Goal: Register for event/course

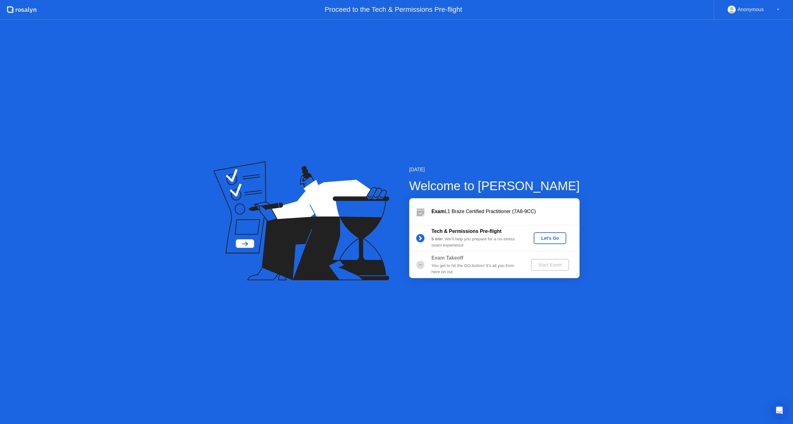
click at [546, 240] on div "Let's Go" at bounding box center [550, 238] width 28 height 5
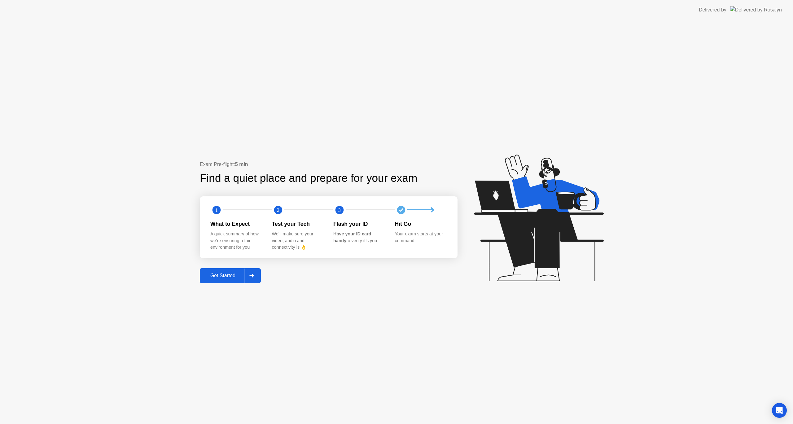
click at [228, 277] on div "Get Started" at bounding box center [223, 276] width 42 height 6
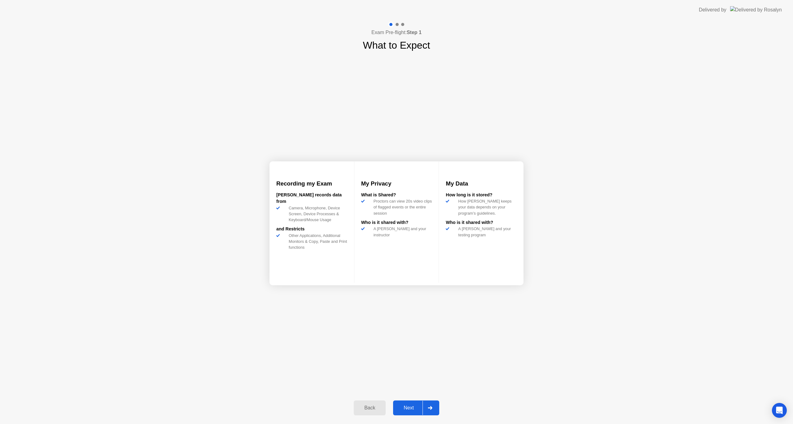
click at [403, 411] on div "Next" at bounding box center [409, 408] width 28 height 6
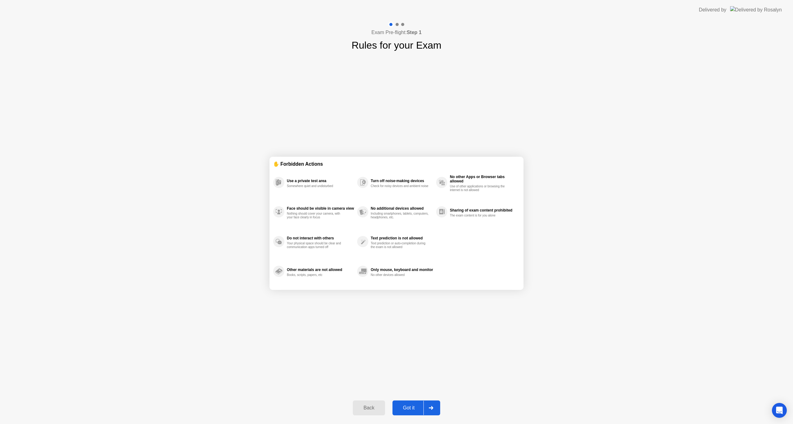
click at [406, 411] on div "Got it" at bounding box center [408, 408] width 29 height 6
select select "**********"
select select "*******"
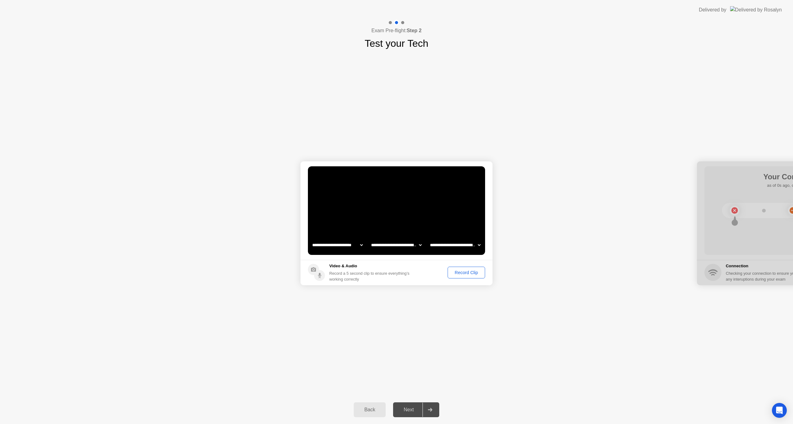
click at [465, 272] on div "Record Clip" at bounding box center [466, 272] width 33 height 5
click at [435, 271] on div "Replay Clip" at bounding box center [432, 272] width 40 height 5
click at [411, 407] on div "Next" at bounding box center [409, 410] width 28 height 6
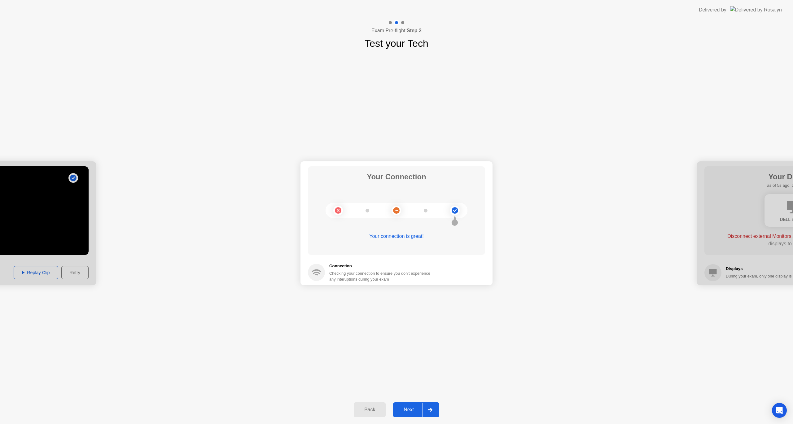
click at [412, 409] on div "Next" at bounding box center [409, 410] width 28 height 6
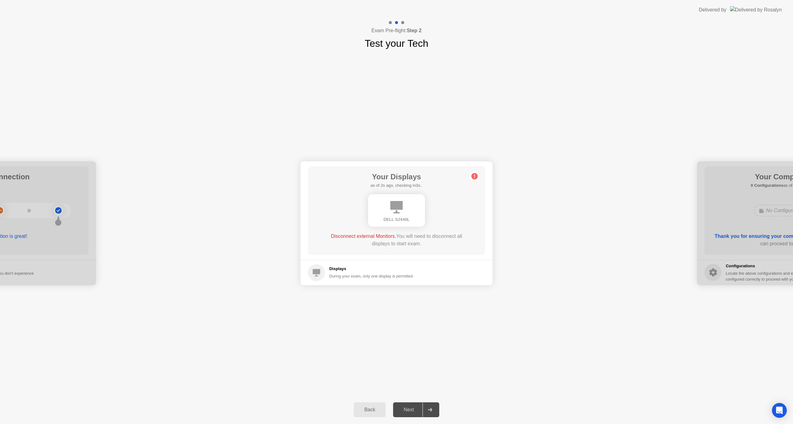
click at [445, 197] on div "DELL S2440L" at bounding box center [397, 210] width 142 height 37
click at [394, 214] on div "DELL S2440L" at bounding box center [396, 210] width 57 height 33
click at [360, 316] on div "**********" at bounding box center [396, 223] width 793 height 345
click at [403, 198] on div "DELL S2440L" at bounding box center [394, 208] width 57 height 33
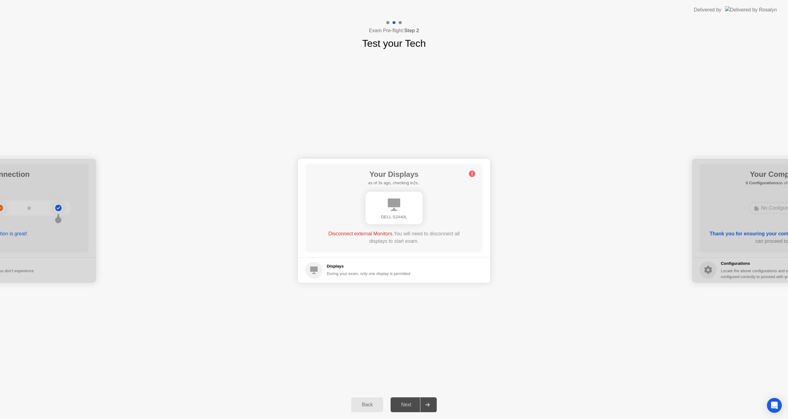
click at [401, 27] on h4 "Exam Pre-flight: Step 2" at bounding box center [394, 30] width 50 height 7
click at [311, 270] on icon at bounding box center [313, 269] width 7 height 7
click at [336, 271] on div "During your exam, only one display is permitted" at bounding box center [369, 274] width 84 height 6
click at [360, 248] on div "Your Displays as of 4s ago, checking in1s.. DELL S2440L Disconnect external Mon…" at bounding box center [393, 208] width 177 height 89
drag, startPoint x: 390, startPoint y: 224, endPoint x: 361, endPoint y: 233, distance: 30.3
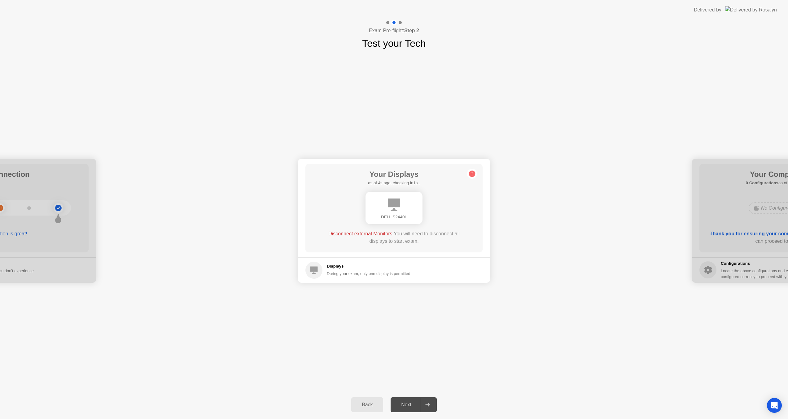
click at [389, 224] on div "DELL S2440L" at bounding box center [394, 208] width 57 height 33
drag, startPoint x: 361, startPoint y: 233, endPoint x: 401, endPoint y: 209, distance: 47.0
click at [362, 233] on span "Disconnect external Monitors." at bounding box center [360, 233] width 65 height 5
drag, startPoint x: 401, startPoint y: 209, endPoint x: 399, endPoint y: 185, distance: 24.5
click at [403, 206] on div "DELL S2440L" at bounding box center [394, 208] width 57 height 33
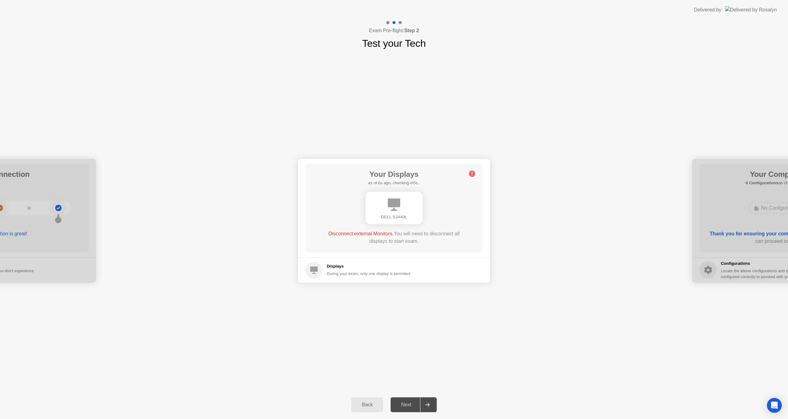
drag, startPoint x: 399, startPoint y: 167, endPoint x: 412, endPoint y: 166, distance: 13.1
click at [399, 165] on div "Your Displays as of 0s ago, checking in5s.. DELL S2440L Disconnect external Mon…" at bounding box center [393, 208] width 177 height 89
click at [407, 402] on div "Next" at bounding box center [407, 405] width 28 height 6
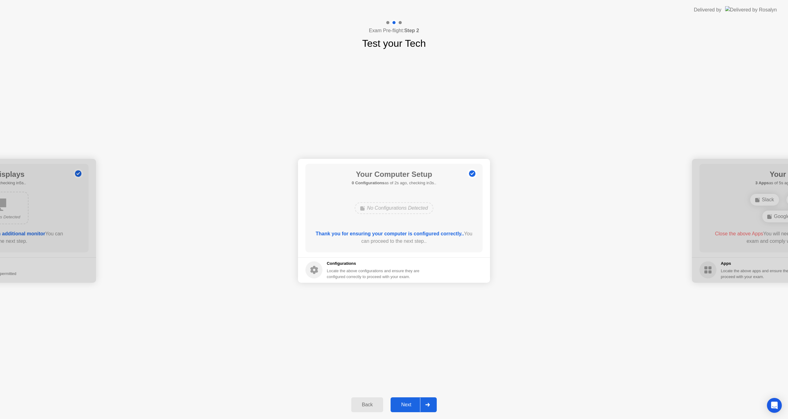
click at [414, 395] on div "Back Next" at bounding box center [394, 405] width 788 height 29
click at [409, 408] on div "Next" at bounding box center [407, 405] width 28 height 6
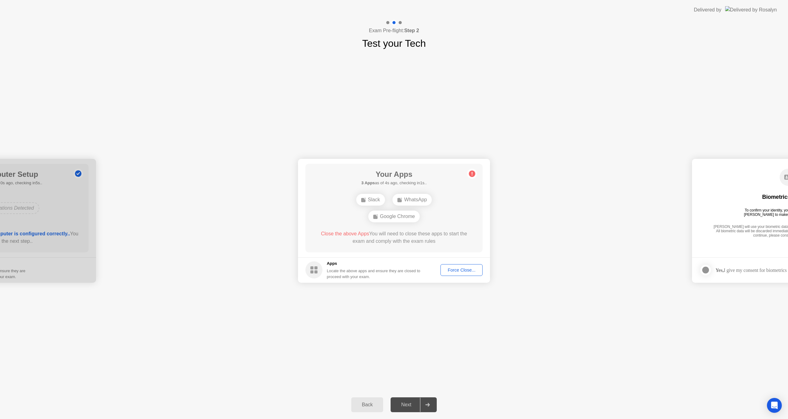
click at [577, 314] on div "**********" at bounding box center [394, 221] width 788 height 340
click at [398, 214] on div "WhatsApp" at bounding box center [397, 211] width 40 height 12
click at [397, 210] on div "WhatsApp" at bounding box center [397, 211] width 40 height 12
click at [351, 239] on span "Close the above App" at bounding box center [344, 236] width 46 height 5
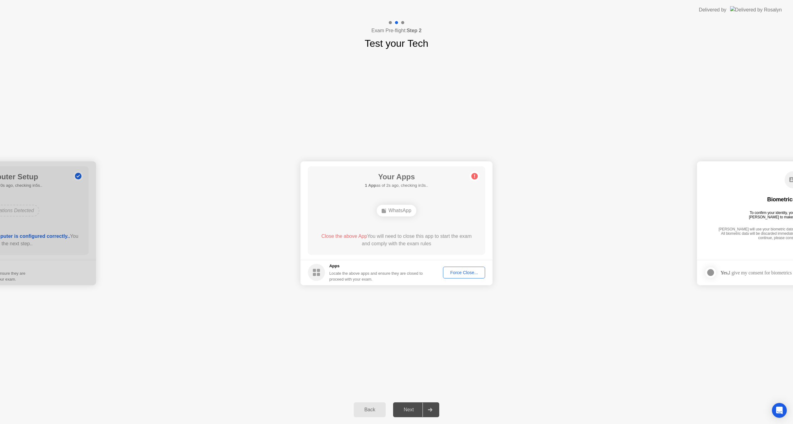
click at [353, 237] on span "Close the above App" at bounding box center [344, 236] width 46 height 5
click at [456, 274] on div "Force Close..." at bounding box center [464, 272] width 38 height 5
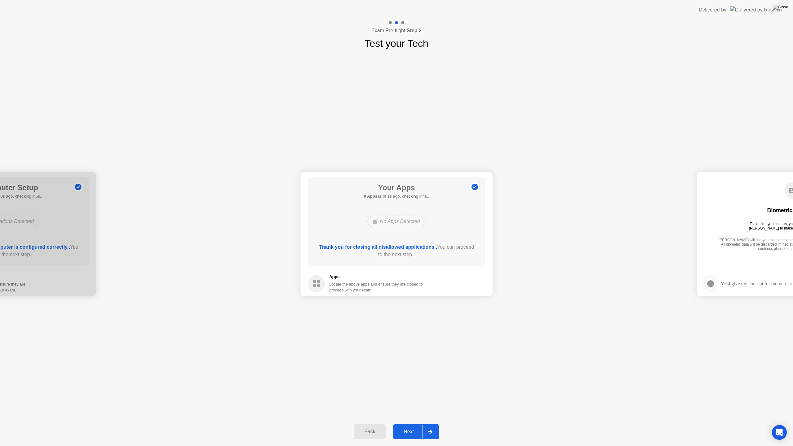
click at [408, 424] on div "Next" at bounding box center [409, 432] width 28 height 6
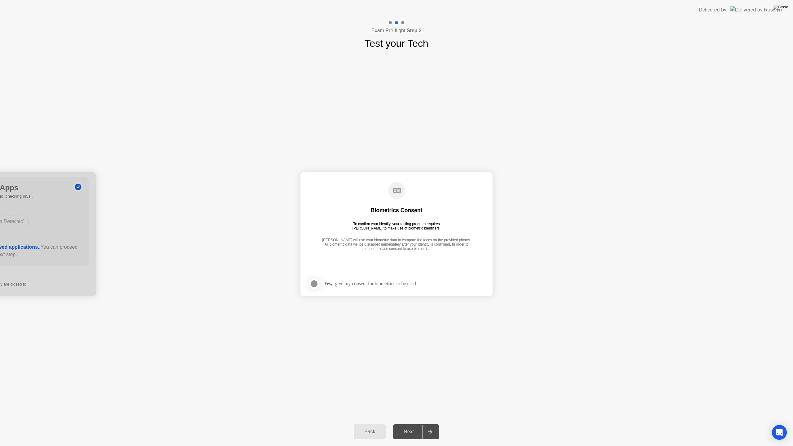
click at [316, 283] on div at bounding box center [313, 283] width 7 height 7
click at [410, 424] on button "Next" at bounding box center [416, 431] width 46 height 15
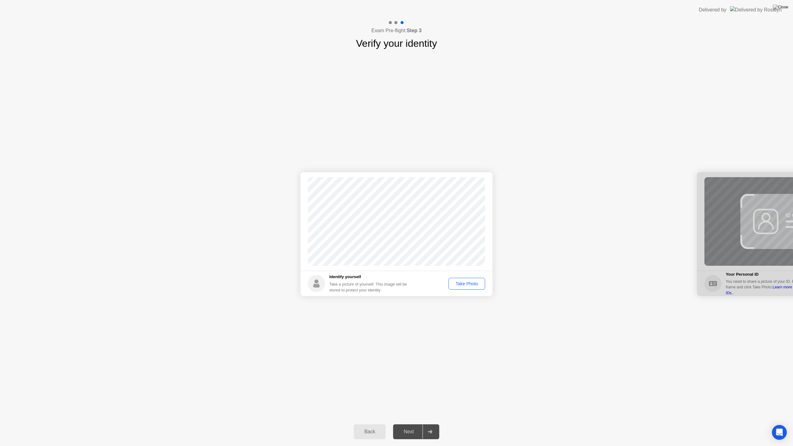
click at [461, 281] on div "Take Photo" at bounding box center [467, 283] width 32 height 5
click at [413, 424] on div "Next" at bounding box center [409, 432] width 28 height 6
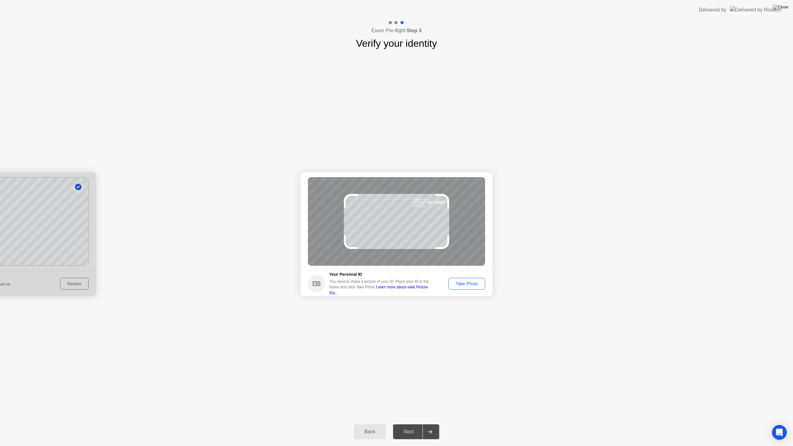
click at [474, 285] on div "Take Photo" at bounding box center [467, 283] width 32 height 5
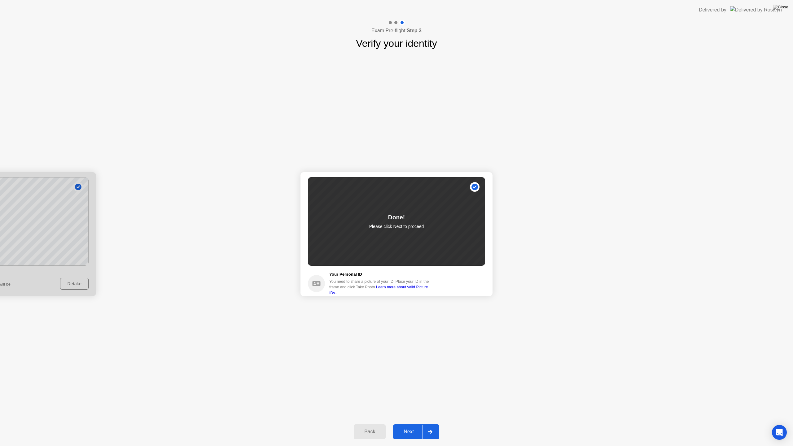
click at [410, 424] on div "Next" at bounding box center [409, 432] width 28 height 6
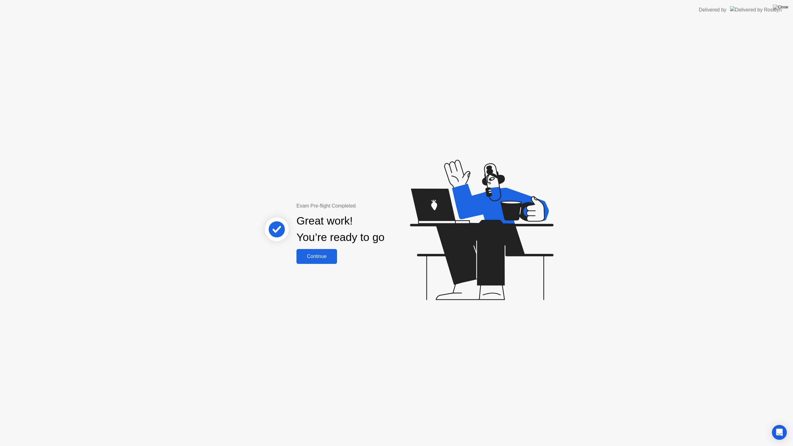
click at [326, 254] on div "Continue" at bounding box center [316, 257] width 37 height 6
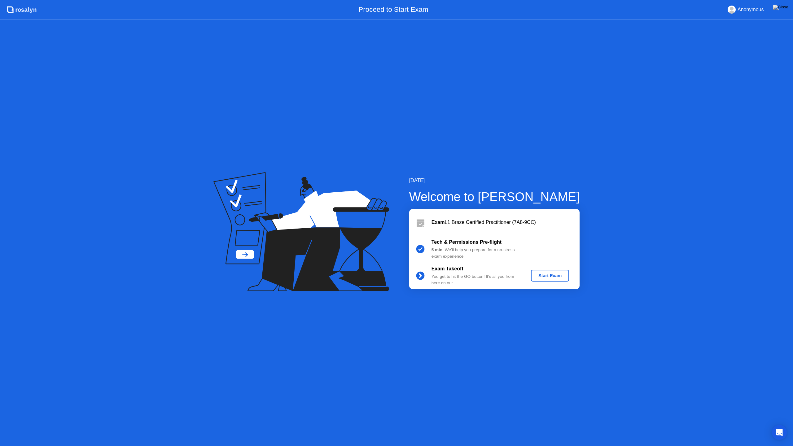
click at [552, 276] on div "Start Exam" at bounding box center [550, 275] width 33 height 5
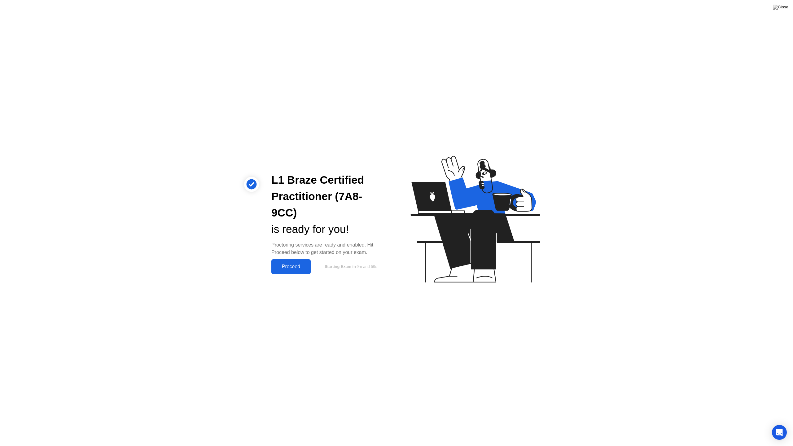
click at [289, 261] on button "Proceed" at bounding box center [290, 266] width 39 height 15
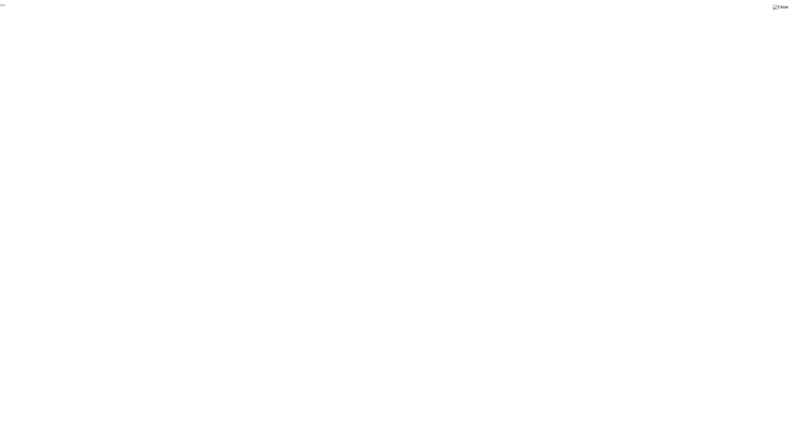
click div "End Proctoring Session"
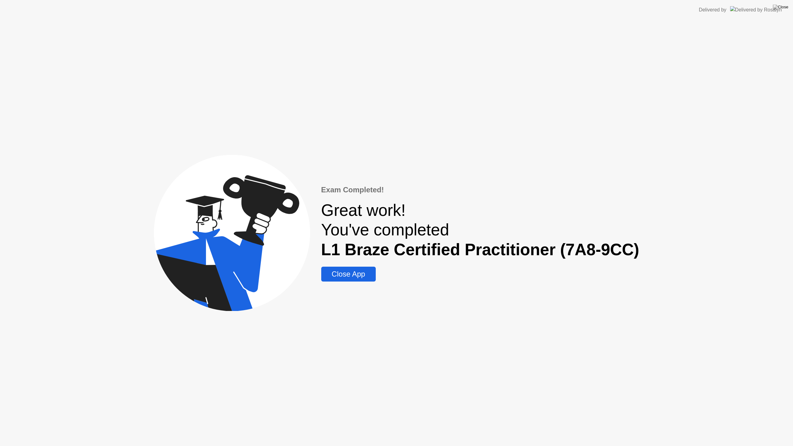
click at [348, 275] on div "Close App" at bounding box center [348, 274] width 51 height 9
